Goal: Task Accomplishment & Management: Manage account settings

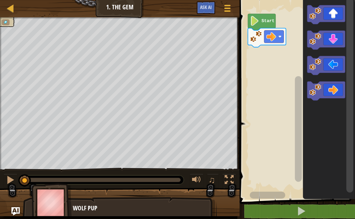
click at [354, 0] on html "Map Junior 1. The Gem Game Menu Ask AI 1 הההההההההההההההההההההההההההההההההההההה…" at bounding box center [177, 0] width 355 height 0
click at [261, 24] on icon "Blockly Workspace" at bounding box center [262, 22] width 28 height 17
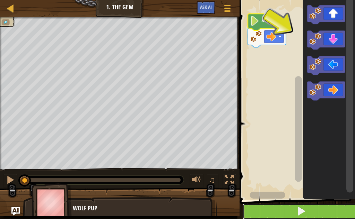
click at [294, 210] on button at bounding box center [300, 212] width 117 height 16
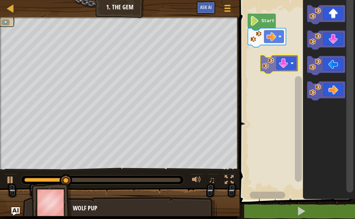
click at [277, 62] on div "Start" at bounding box center [295, 98] width 117 height 203
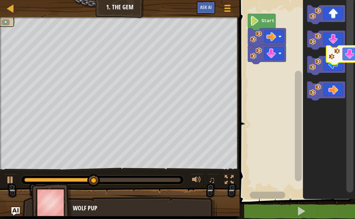
click at [349, 46] on div "Start" at bounding box center [295, 98] width 117 height 203
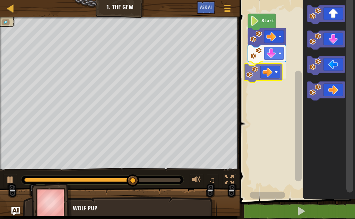
click at [266, 74] on div "Start" at bounding box center [295, 98] width 117 height 203
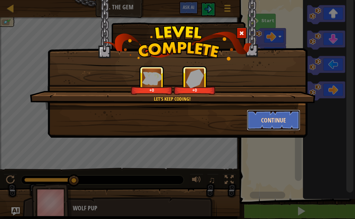
click at [262, 113] on button "Continue" at bounding box center [274, 120] width 54 height 21
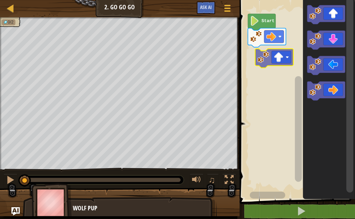
click at [273, 61] on div "Start" at bounding box center [295, 98] width 117 height 203
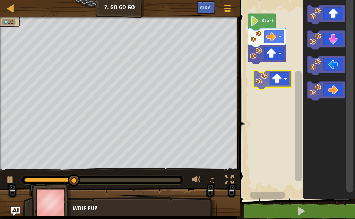
click at [274, 76] on div "Start" at bounding box center [295, 98] width 117 height 203
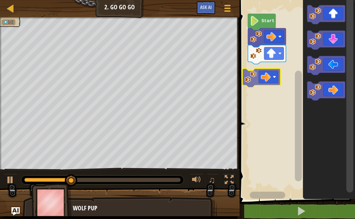
click at [266, 81] on div "Start" at bounding box center [295, 98] width 117 height 203
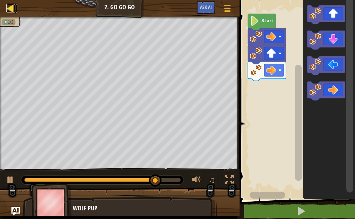
click at [10, 5] on div at bounding box center [10, 8] width 9 height 9
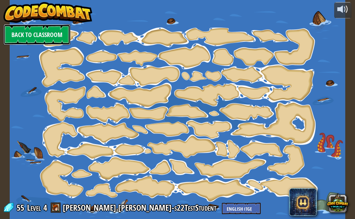
click at [18, 28] on link "Back to Classroom" at bounding box center [36, 34] width 67 height 21
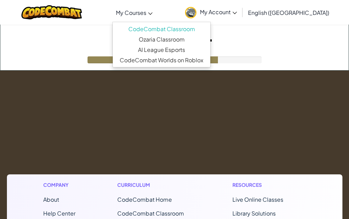
click at [156, 17] on link "My Courses" at bounding box center [135, 12] width 44 height 19
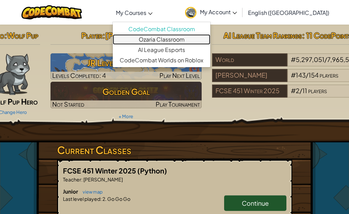
click at [186, 37] on link "Ozaria Classroom" at bounding box center [162, 39] width 98 height 10
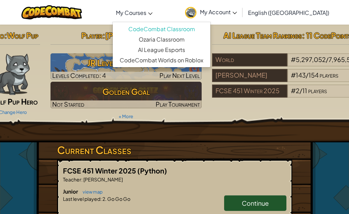
click at [147, 16] on span "My Courses" at bounding box center [131, 12] width 30 height 7
click at [241, 18] on link "My Account" at bounding box center [211, 12] width 59 height 22
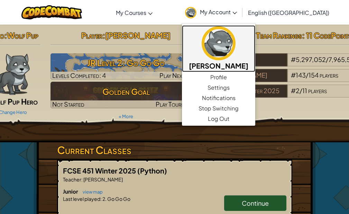
click at [249, 67] on h5 "[PERSON_NAME]" at bounding box center [219, 65] width 60 height 11
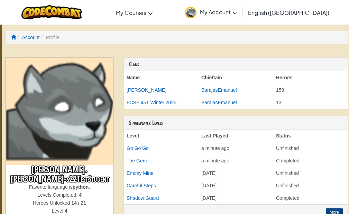
click at [237, 10] on span "My Account" at bounding box center [218, 11] width 37 height 7
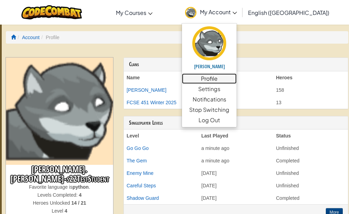
click at [237, 78] on link "Profile" at bounding box center [209, 78] width 55 height 10
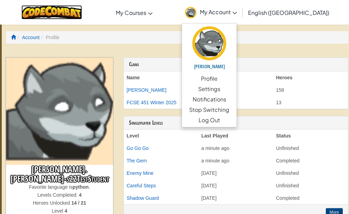
click at [51, 13] on img at bounding box center [51, 12] width 61 height 14
